Goal: Information Seeking & Learning: Learn about a topic

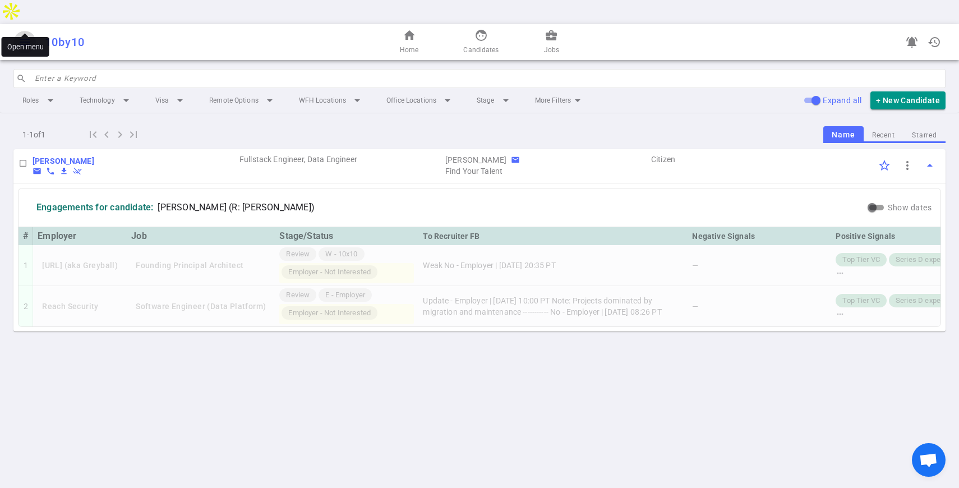
click at [24, 35] on span "menu" at bounding box center [24, 41] width 13 height 13
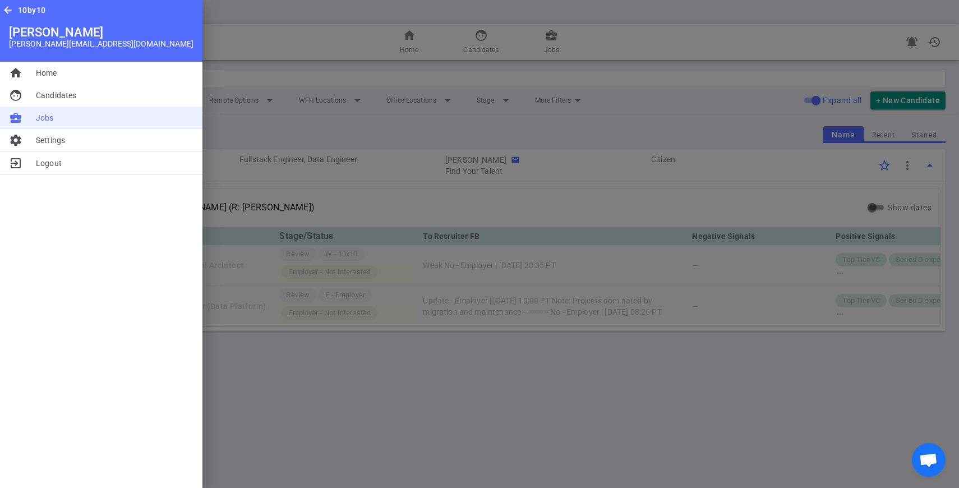
click at [39, 121] on span "Jobs" at bounding box center [45, 117] width 18 height 11
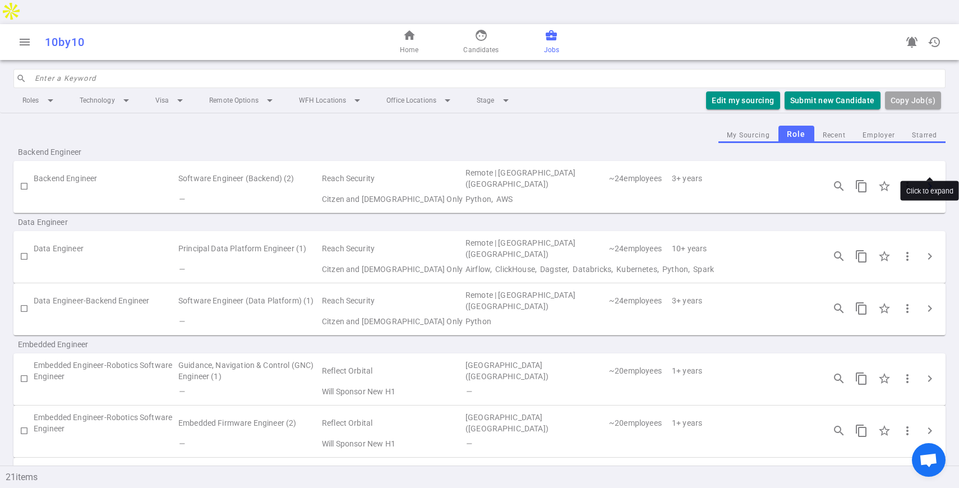
click at [925, 179] on span "chevron_right" at bounding box center [929, 185] width 13 height 13
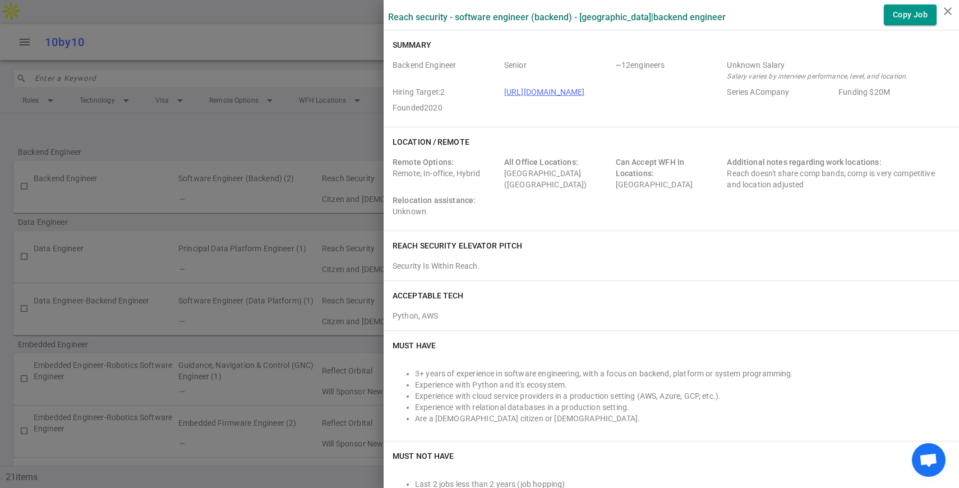
click at [245, 110] on div at bounding box center [479, 244] width 959 height 488
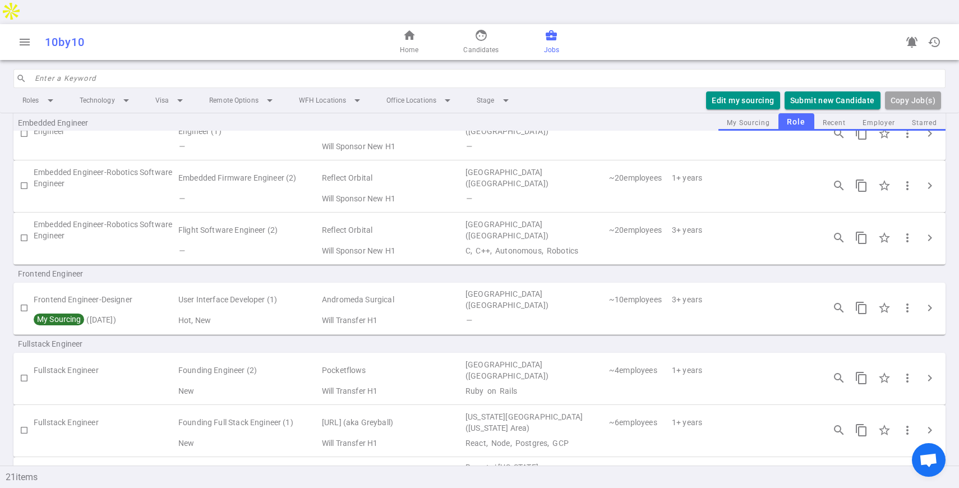
scroll to position [247, 0]
click at [929, 369] on span "chevron_right" at bounding box center [929, 375] width 13 height 13
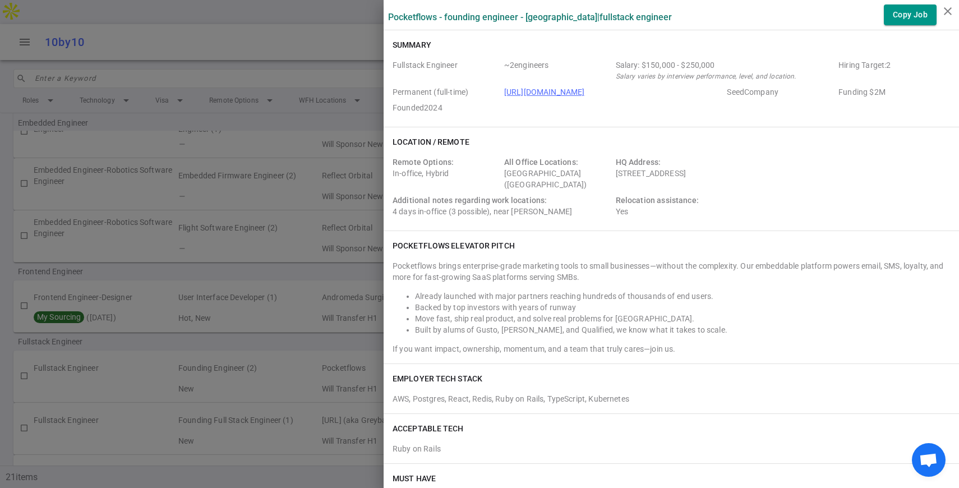
click at [323, 400] on div at bounding box center [479, 244] width 959 height 488
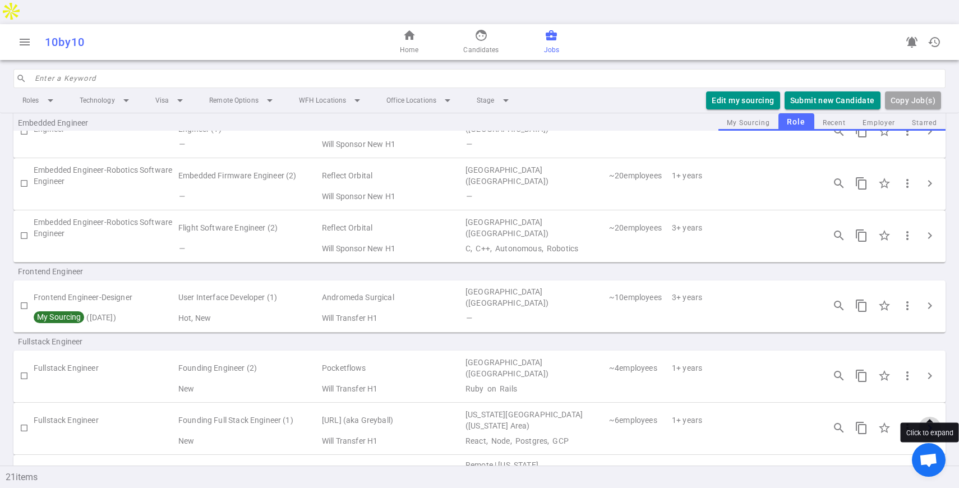
click at [928, 421] on span "chevron_right" at bounding box center [929, 427] width 13 height 13
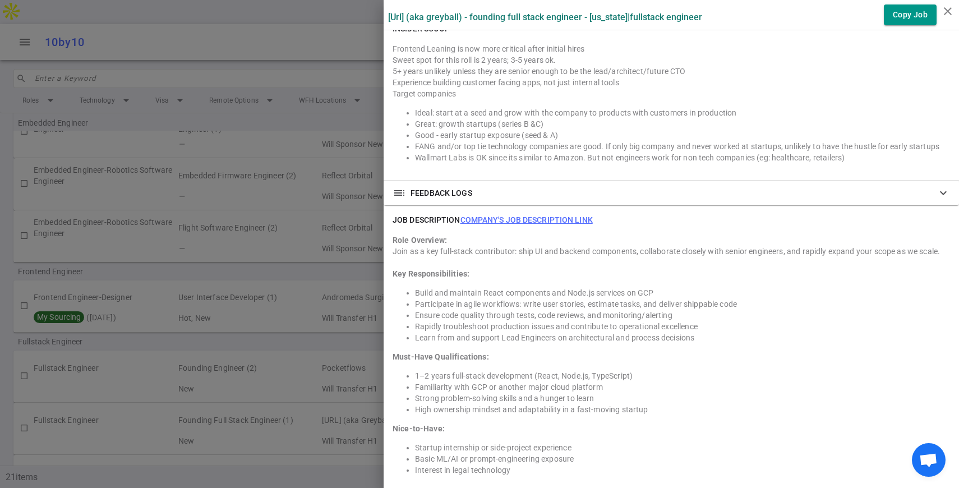
scroll to position [863, 0]
click at [184, 190] on div at bounding box center [479, 244] width 959 height 488
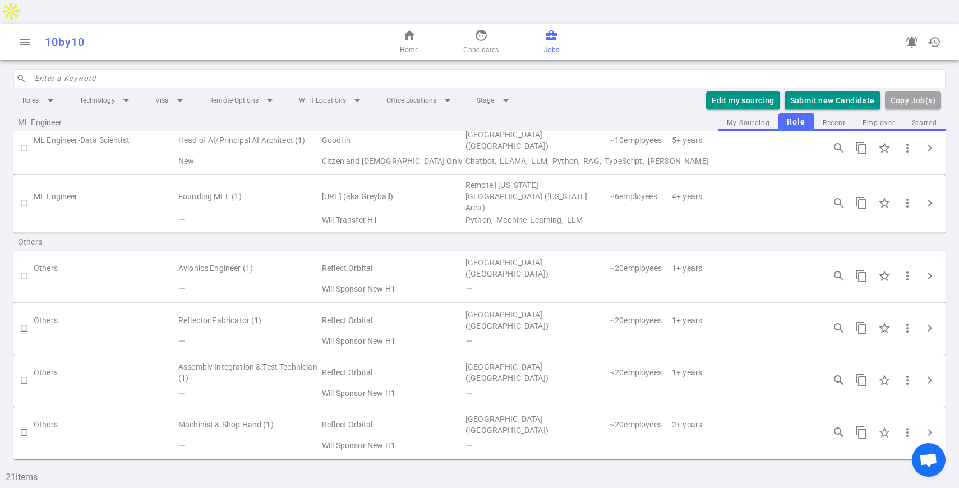
scroll to position [778, 0]
